Goal: Obtain resource: Download file/media

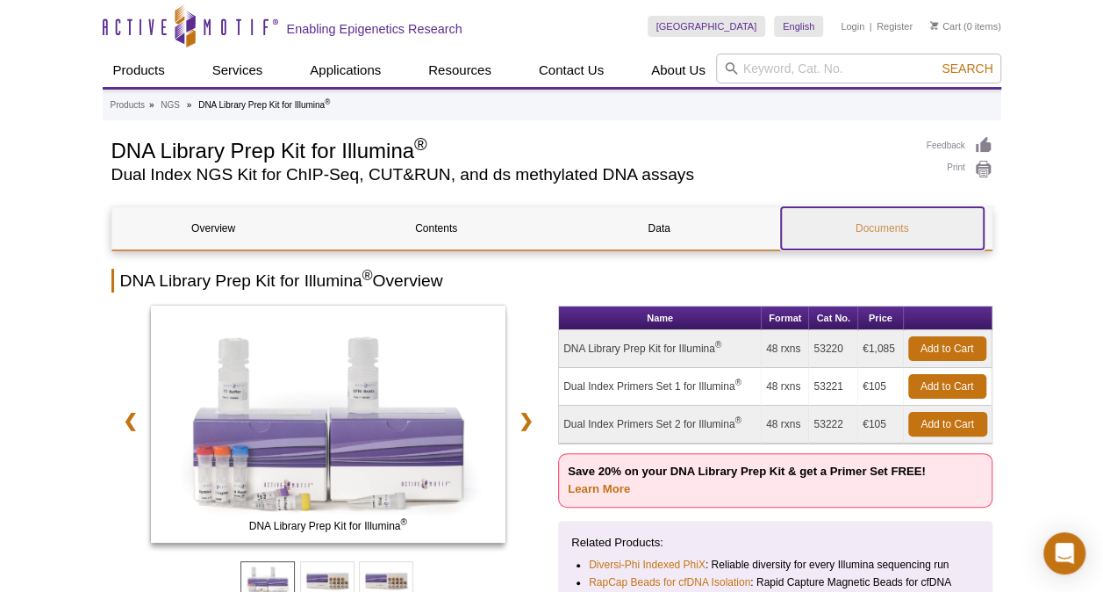
click at [849, 237] on link "Documents" at bounding box center [882, 228] width 203 height 42
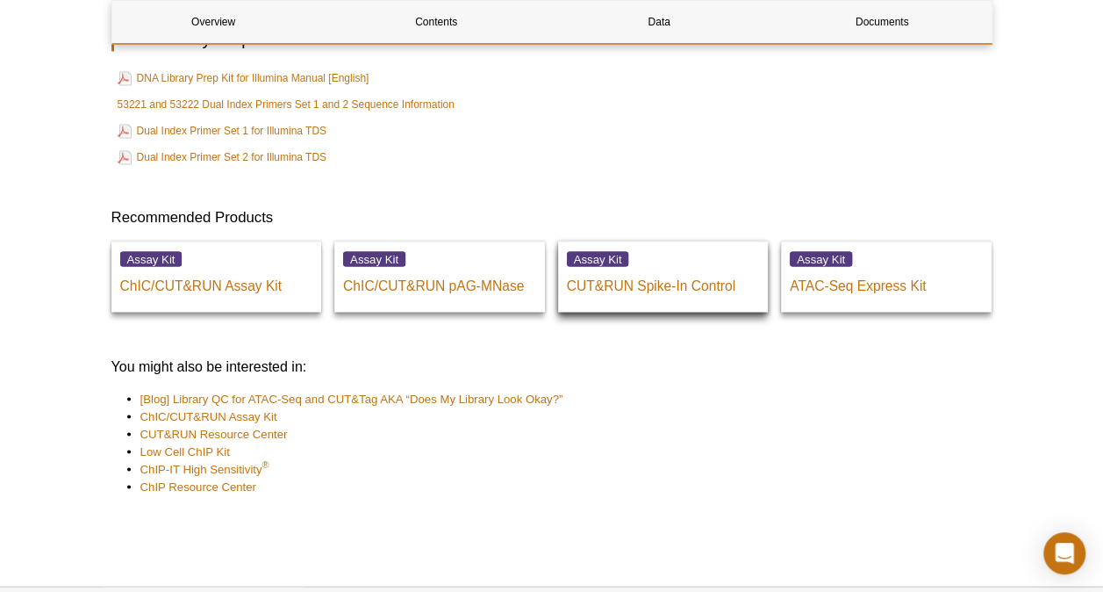
scroll to position [4752, 0]
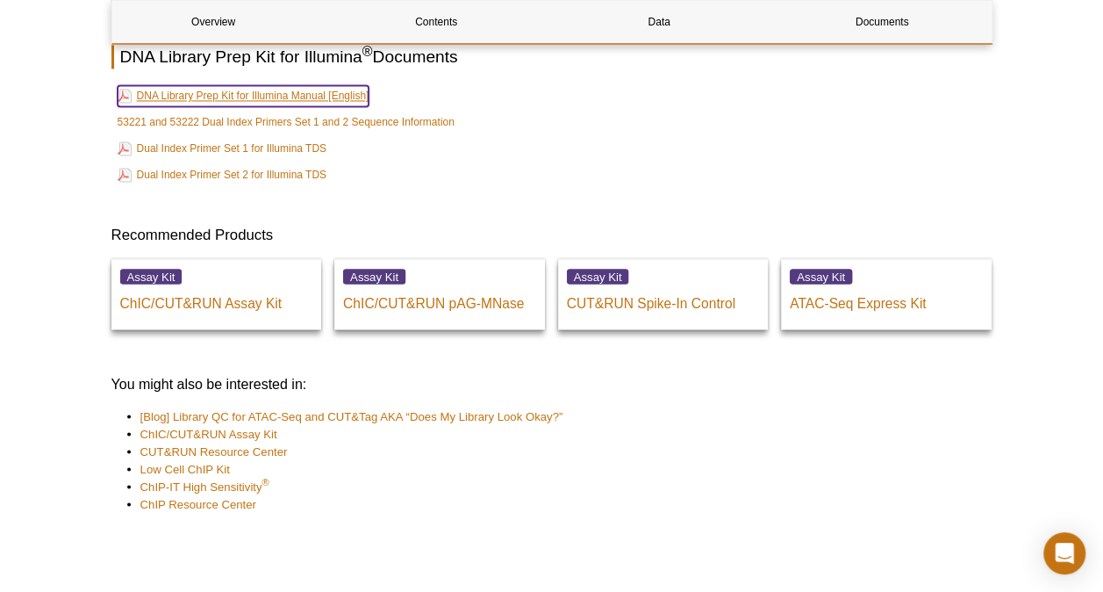
click at [224, 106] on link "DNA Library Prep Kit for Illumina Manual [English]" at bounding box center [244, 95] width 252 height 21
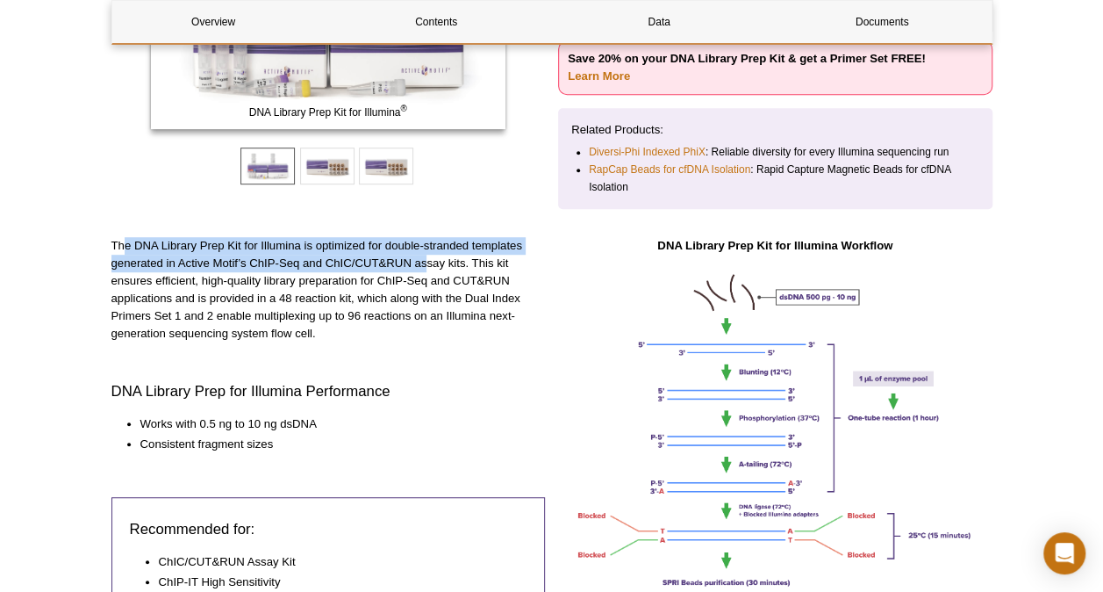
scroll to position [413, 0]
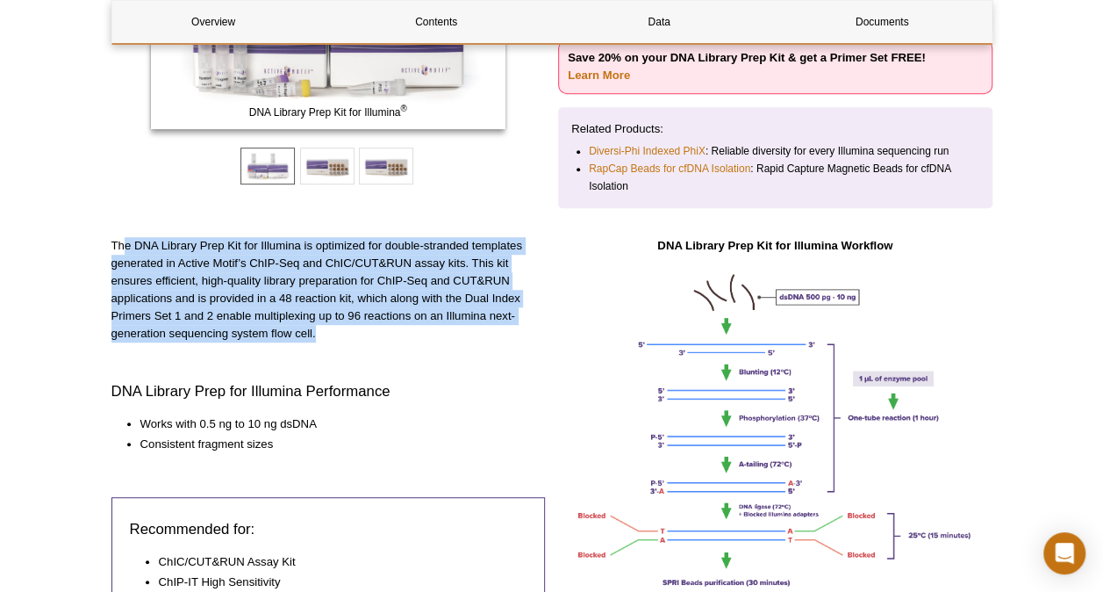
drag, startPoint x: 122, startPoint y: 250, endPoint x: 329, endPoint y: 334, distance: 223.3
click at [329, 334] on p "The DNA Library Prep Kit for Illumina is optimized for double-stranded template…" at bounding box center [328, 289] width 434 height 105
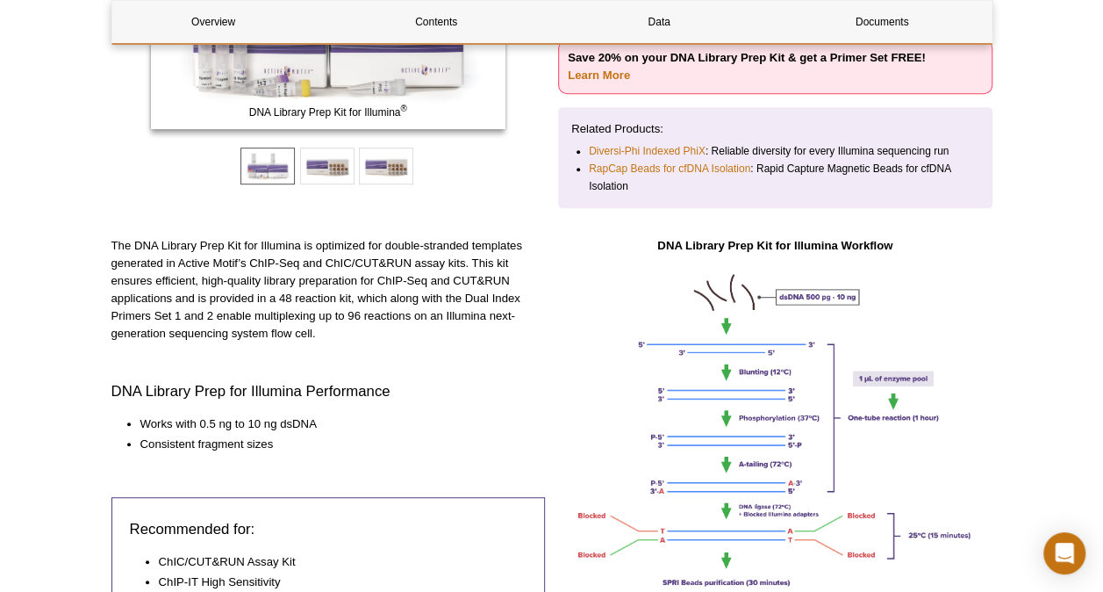
drag, startPoint x: 329, startPoint y: 334, endPoint x: 294, endPoint y: 344, distance: 36.7
click at [296, 346] on div "The DNA Library Prep Kit for Illumina is optimized for double-stranded template…" at bounding box center [328, 509] width 434 height 544
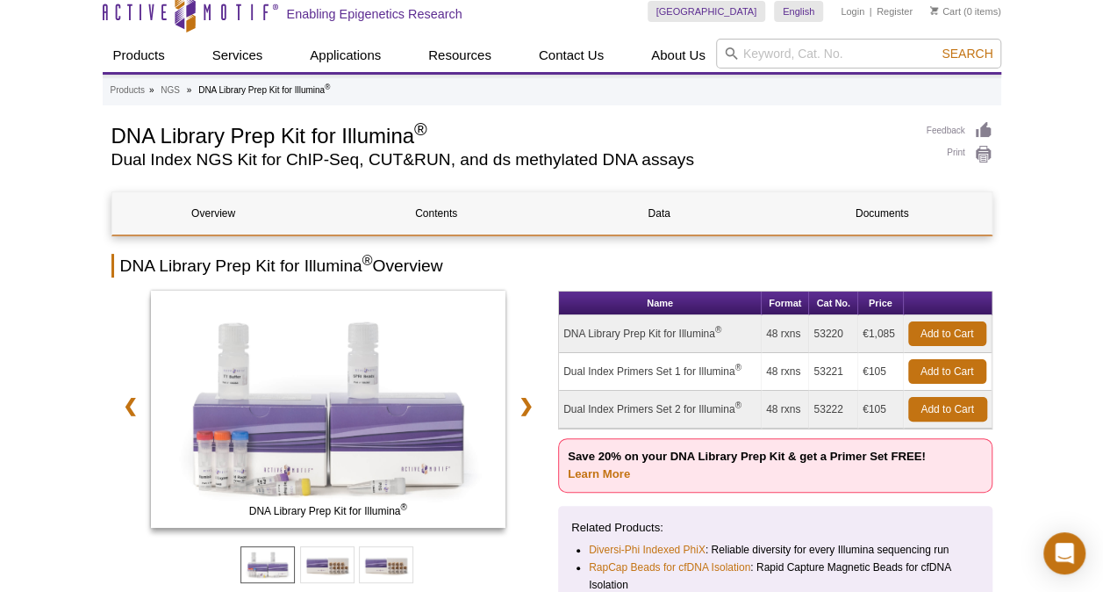
scroll to position [0, 0]
